Goal: Obtain resource: Download file/media

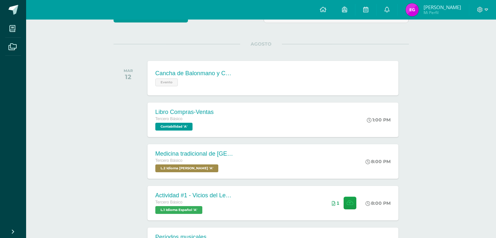
scroll to position [83, 0]
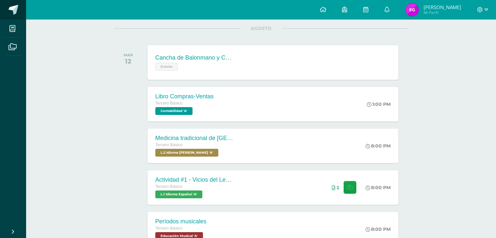
click at [13, 12] on span at bounding box center [13, 10] width 10 height 10
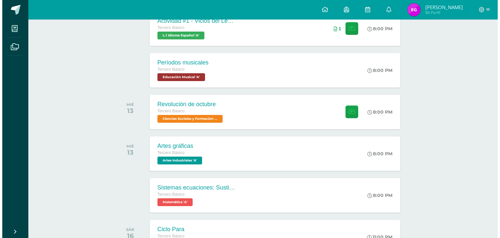
scroll to position [243, 0]
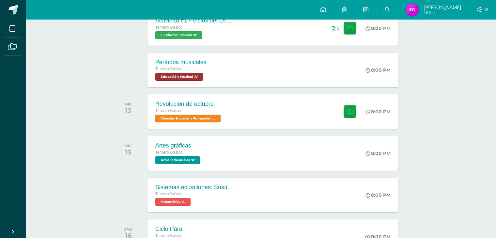
click at [241, 64] on div "Períodos musicales Tercero Básico Educación Musical 'A' 8:00 PM Períodos musica…" at bounding box center [272, 70] width 251 height 35
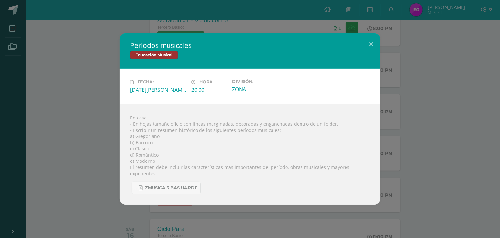
drag, startPoint x: 131, startPoint y: 132, endPoint x: 163, endPoint y: 144, distance: 33.8
click at [163, 144] on div "En casa • En hojas tamaño oficio con líneas marginadas, decoradas y enganchadas…" at bounding box center [250, 154] width 261 height 101
drag, startPoint x: 366, startPoint y: 171, endPoint x: 264, endPoint y: 174, distance: 102.4
click at [264, 174] on div "En casa • En hojas tamaño oficio con líneas marginadas, decoradas y enganchadas…" at bounding box center [250, 154] width 261 height 101
click at [348, 177] on div "Zmúsica 3 Bas U4.pdf" at bounding box center [250, 186] width 240 height 18
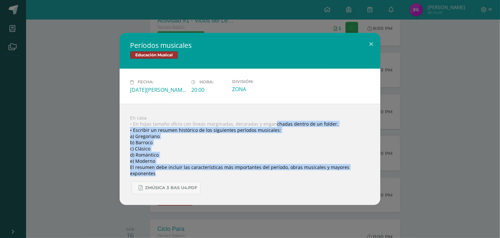
drag, startPoint x: 367, startPoint y: 171, endPoint x: 272, endPoint y: 127, distance: 104.9
click at [272, 127] on div "En casa • En hojas tamaño oficio con líneas marginadas, decoradas y enganchadas…" at bounding box center [250, 154] width 261 height 101
copy div "chadas dentro de un folder. • Escribir un resumen histórico de los siguientes p…"
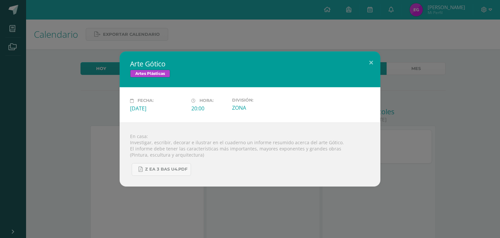
scroll to position [228, 0]
